Goal: Task Accomplishment & Management: Manage account settings

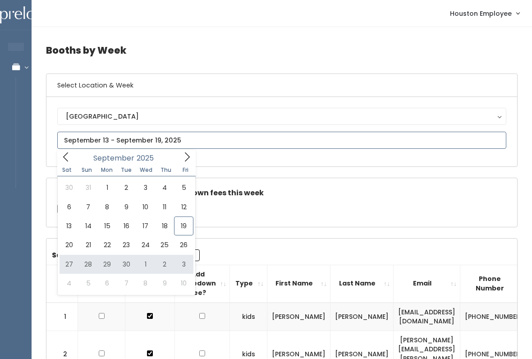
type input "September 27 to October 3"
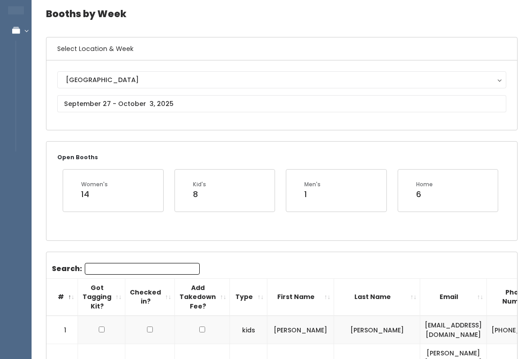
scroll to position [34, 0]
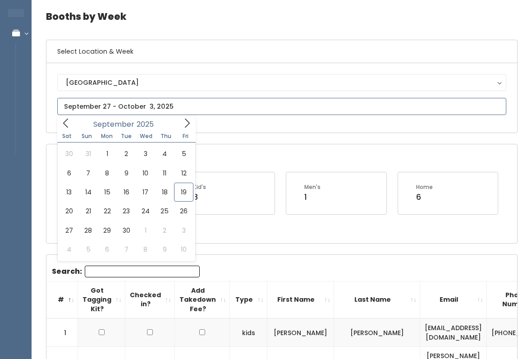
type input "[DATE] to [DATE]"
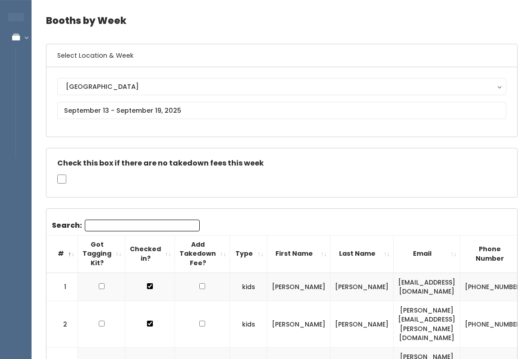
scroll to position [30, 0]
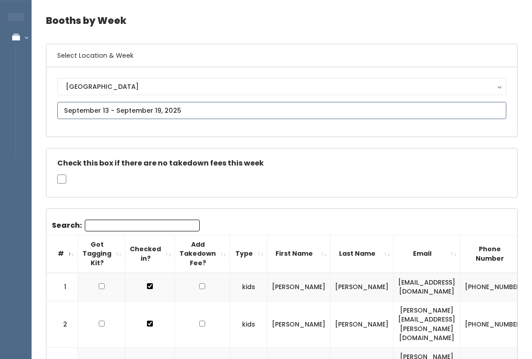
click at [313, 109] on input "text" at bounding box center [281, 110] width 449 height 17
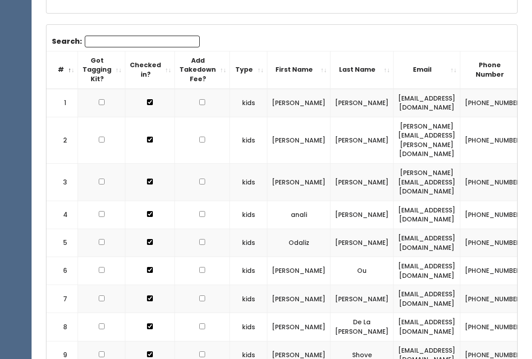
scroll to position [0, 0]
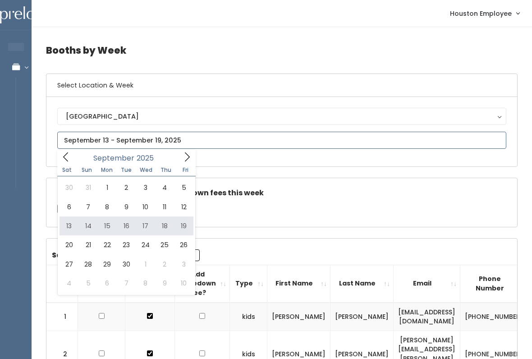
type input "September 13 to September 19"
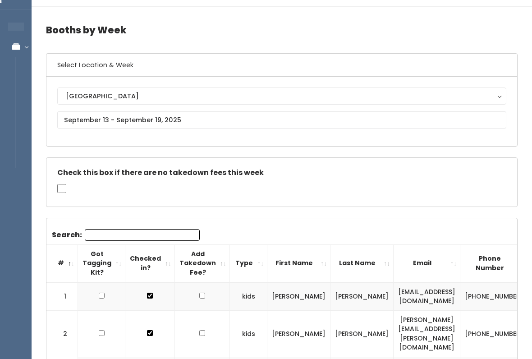
scroll to position [19, 0]
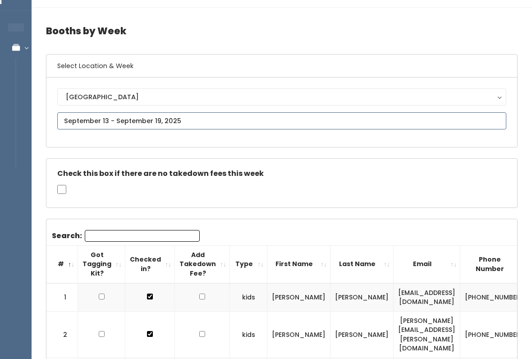
click at [240, 115] on input "text" at bounding box center [281, 120] width 449 height 17
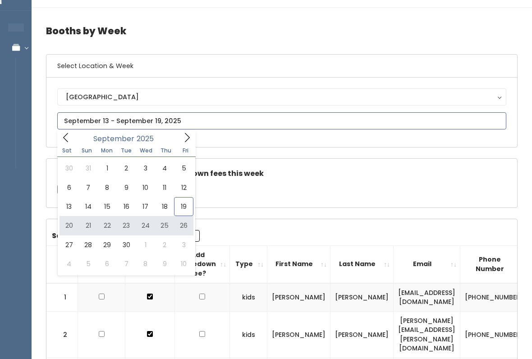
type input "September 20 to September 26"
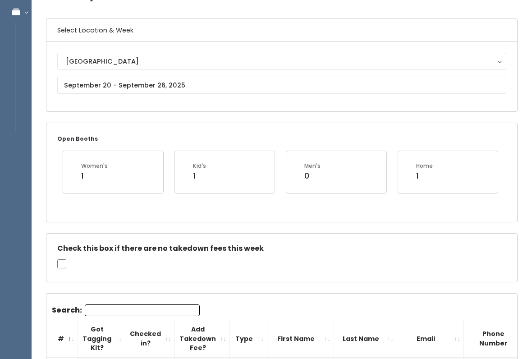
scroll to position [56, 0]
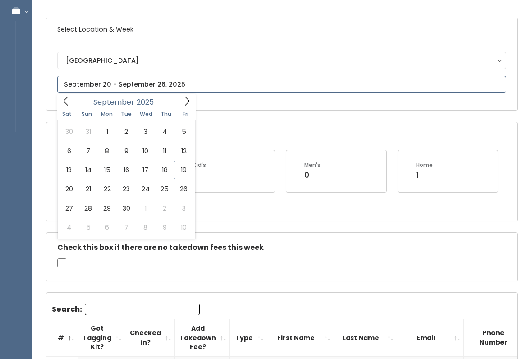
type input "September 6 to September 12"
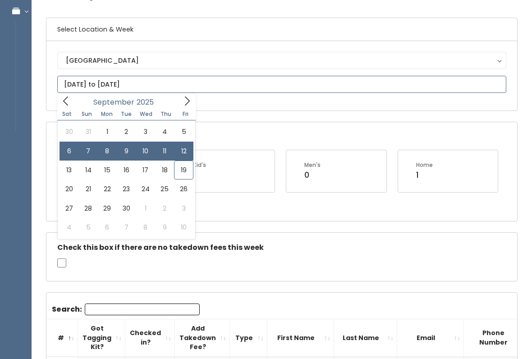
click at [178, 84] on input "September 6 to September 12" at bounding box center [281, 84] width 449 height 17
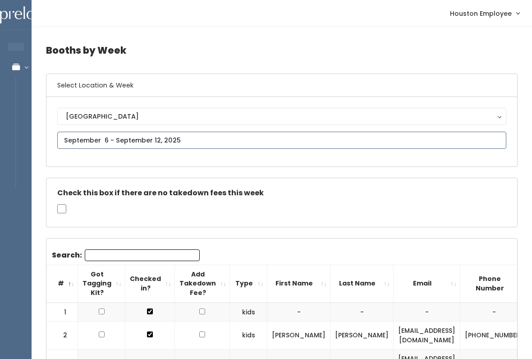
click at [150, 138] on input "text" at bounding box center [281, 140] width 449 height 17
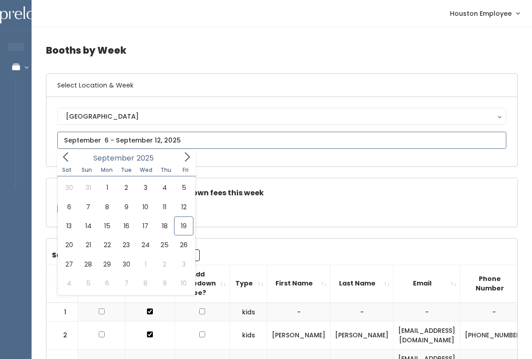
type input "September 13 to September 19"
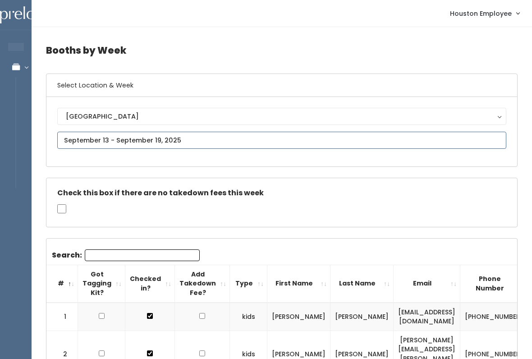
click at [252, 134] on input "text" at bounding box center [281, 140] width 449 height 17
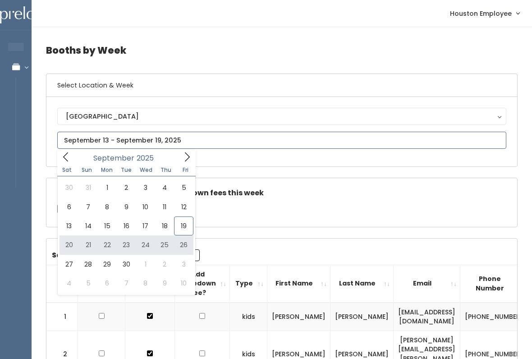
type input "September 20 to September 26"
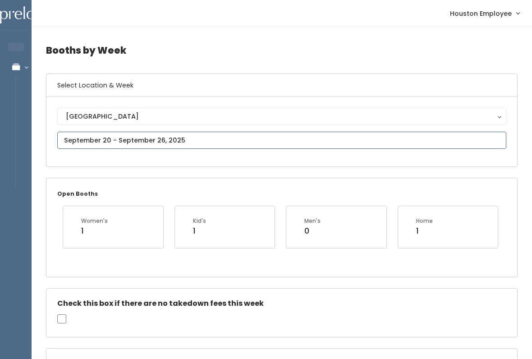
click at [237, 148] on input "text" at bounding box center [281, 140] width 449 height 17
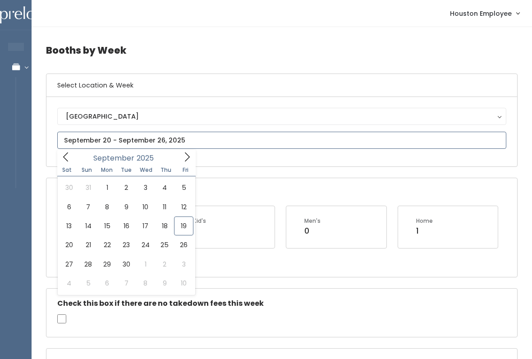
type input "September 13 to September 19"
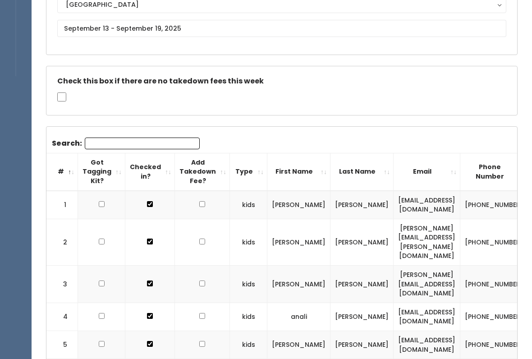
scroll to position [126, 0]
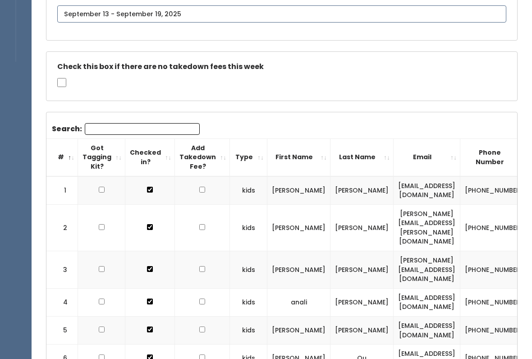
click at [253, 20] on input "text" at bounding box center [281, 13] width 449 height 17
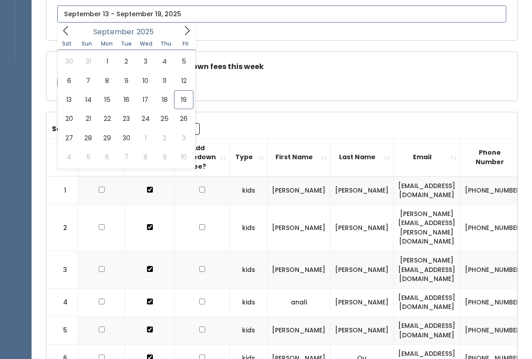
type input "[DATE] to [DATE]"
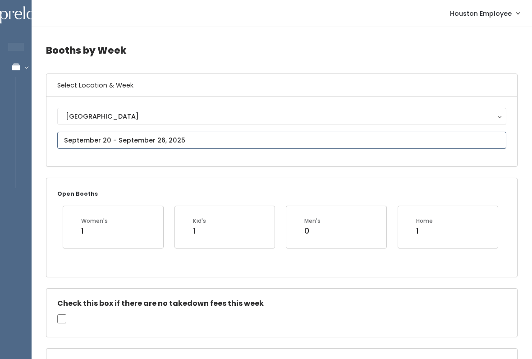
click at [250, 138] on input "text" at bounding box center [281, 140] width 449 height 17
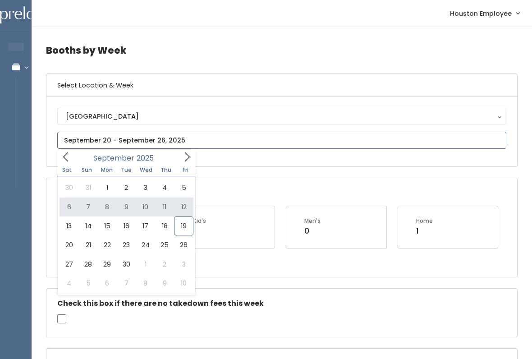
type input "[DATE] to [DATE]"
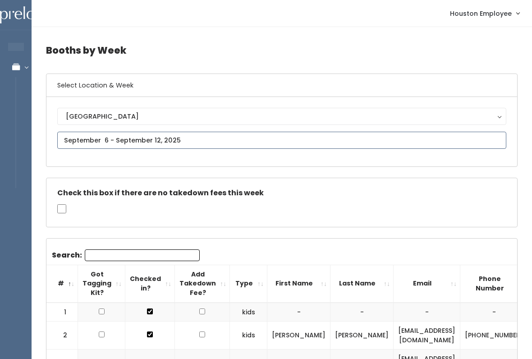
click at [213, 143] on input "text" at bounding box center [281, 140] width 449 height 17
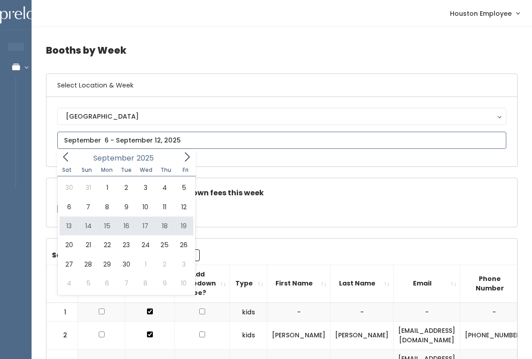
type input "September 13 to September 19"
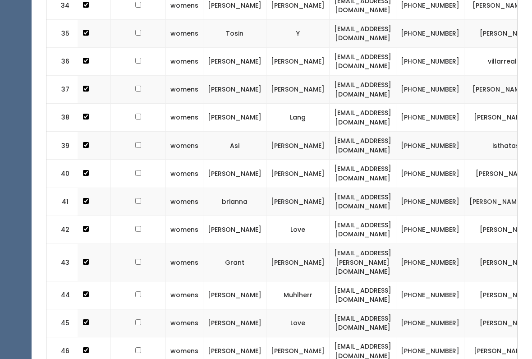
scroll to position [1330, 0]
